Goal: Task Accomplishment & Management: Use online tool/utility

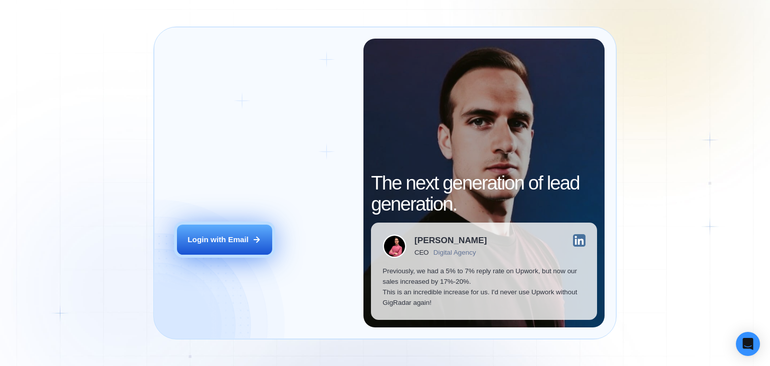
click at [250, 244] on button "Login with Email" at bounding box center [224, 240] width 95 height 30
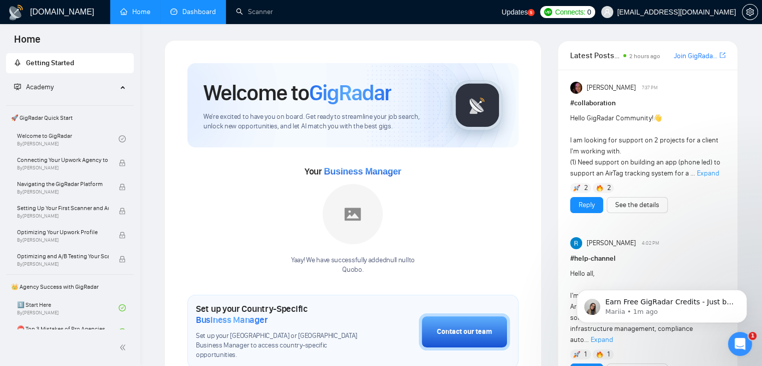
click at [199, 16] on link "Dashboard" at bounding box center [193, 12] width 46 height 9
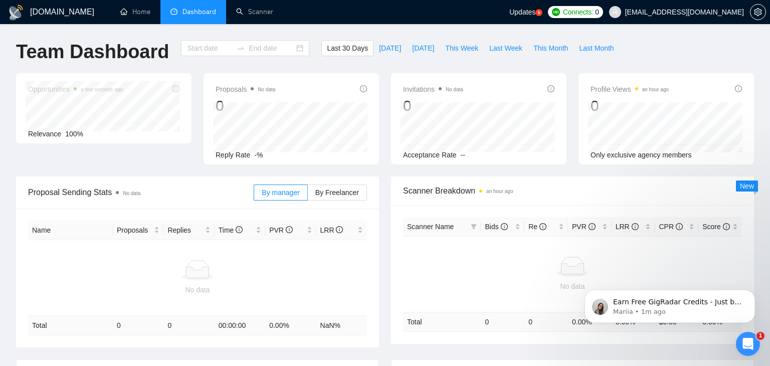
type input "[DATE]"
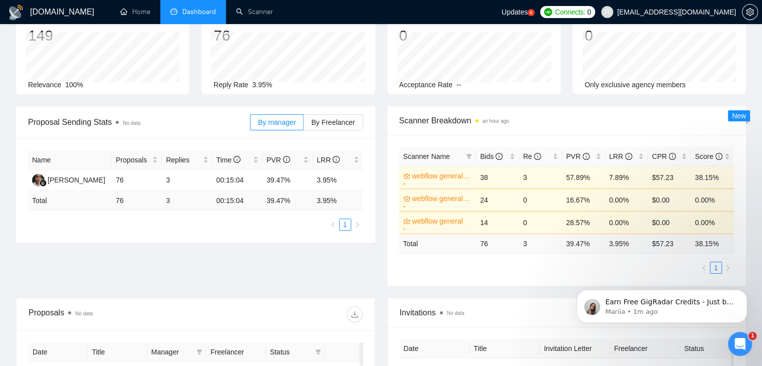
scroll to position [72, 0]
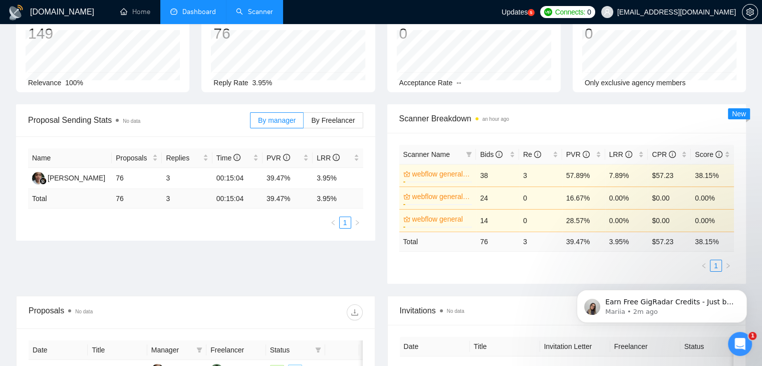
click at [247, 11] on link "Scanner" at bounding box center [254, 12] width 37 height 9
